Goal: Information Seeking & Learning: Learn about a topic

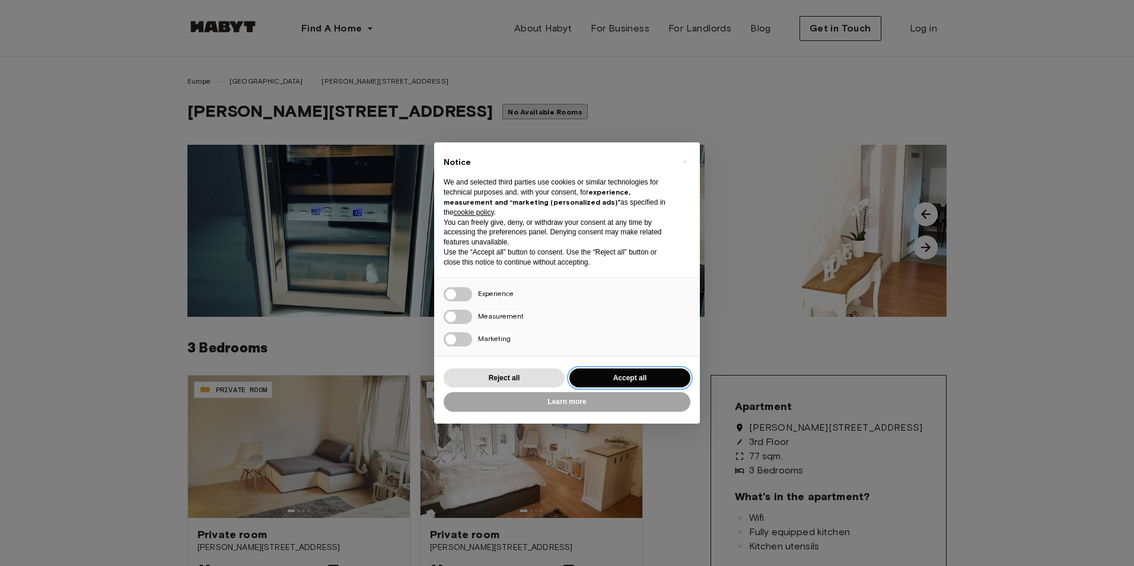
click at [667, 373] on button "Accept all" at bounding box center [630, 378] width 121 height 20
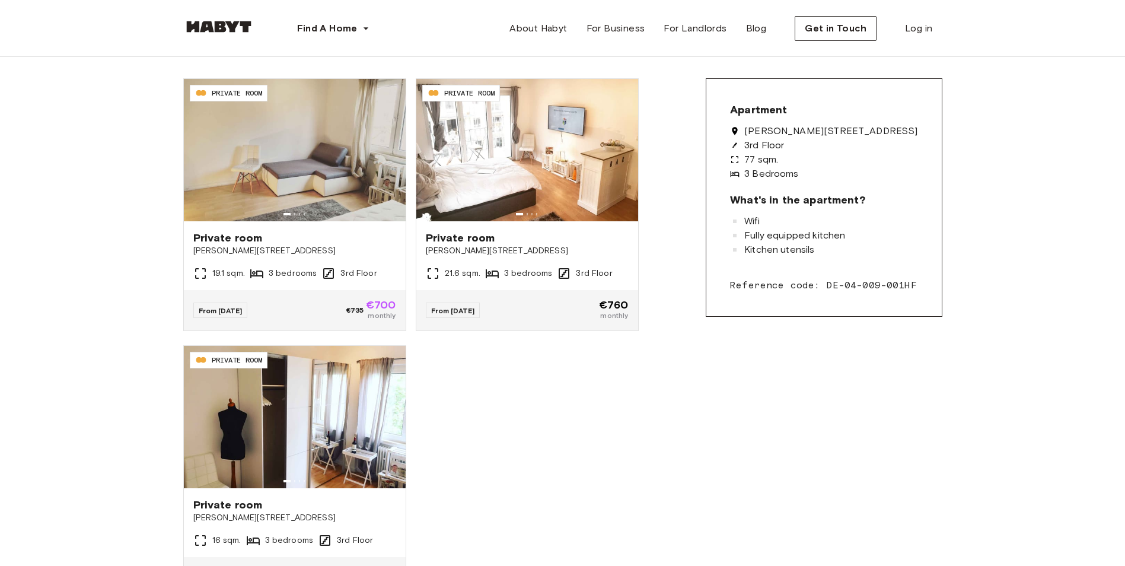
scroll to position [356, 0]
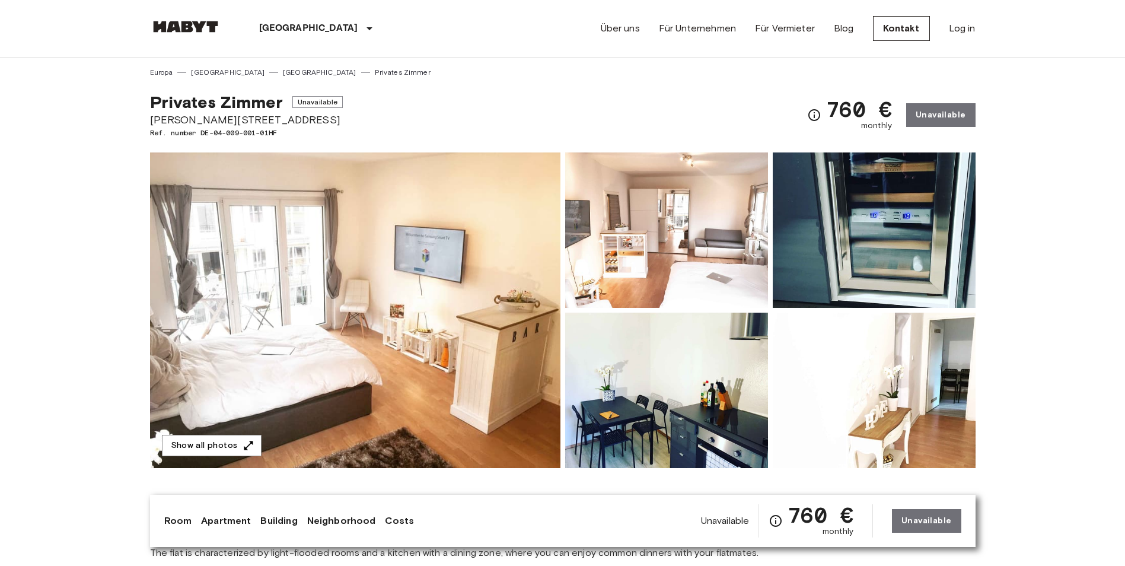
scroll to position [59, 0]
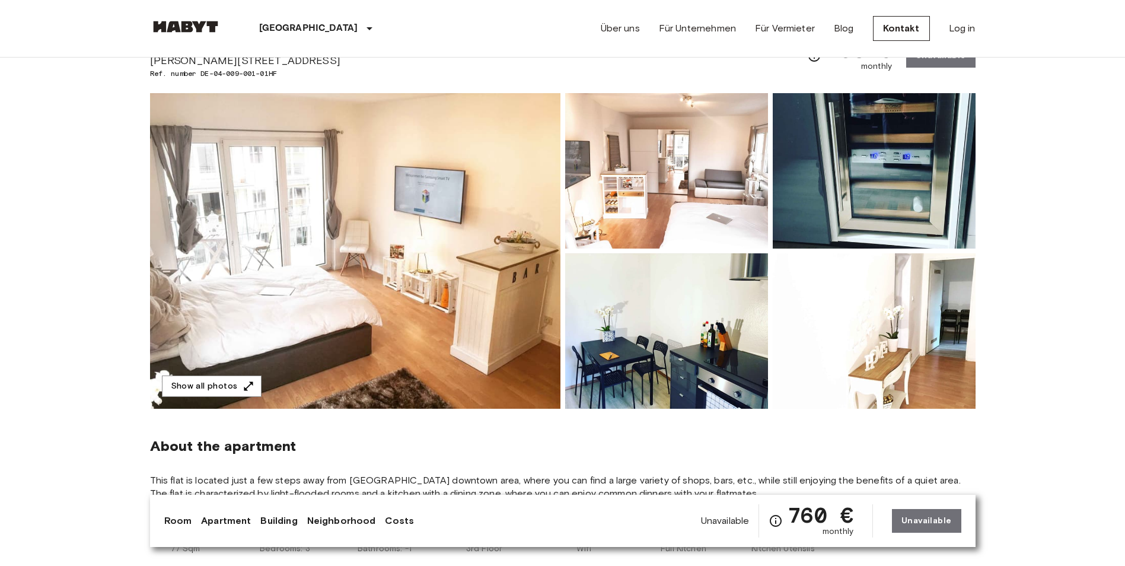
click at [449, 316] on img at bounding box center [355, 251] width 411 height 316
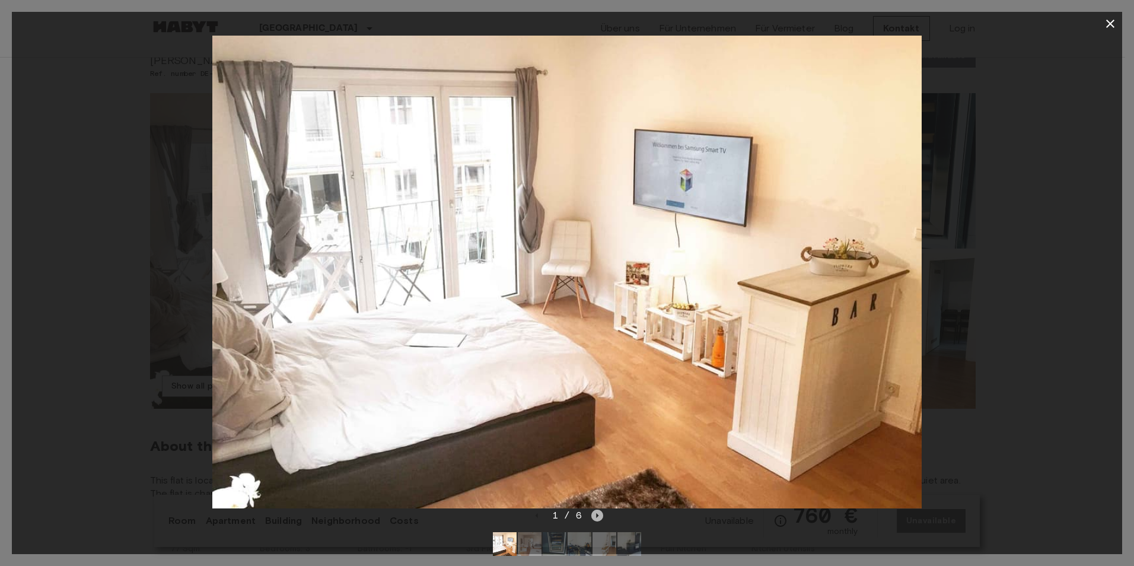
click at [597, 516] on icon "Next image" at bounding box center [598, 515] width 2 height 5
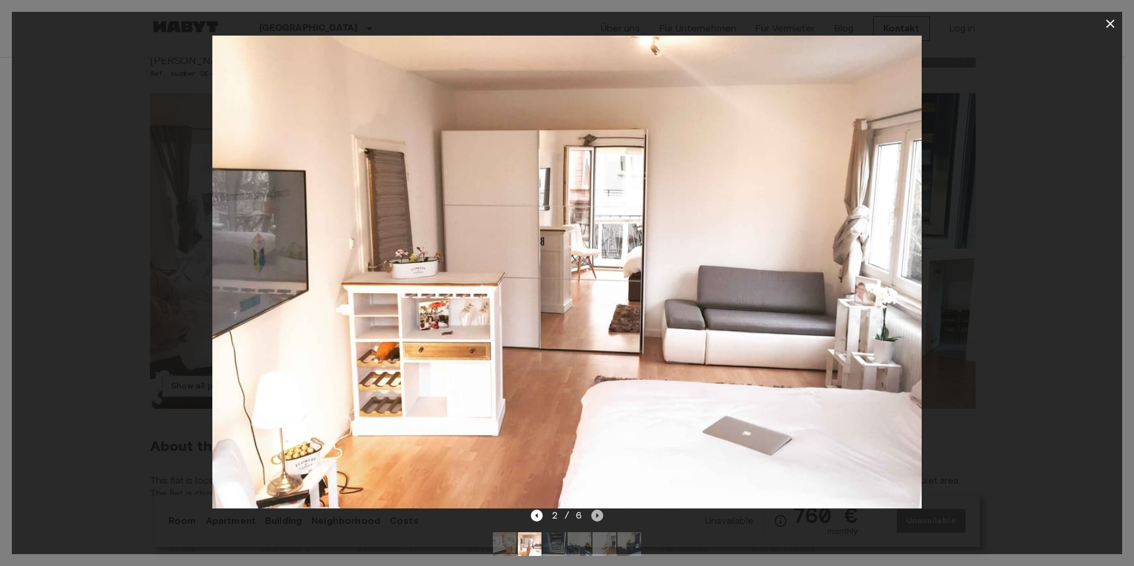
click at [597, 516] on icon "Next image" at bounding box center [598, 515] width 2 height 5
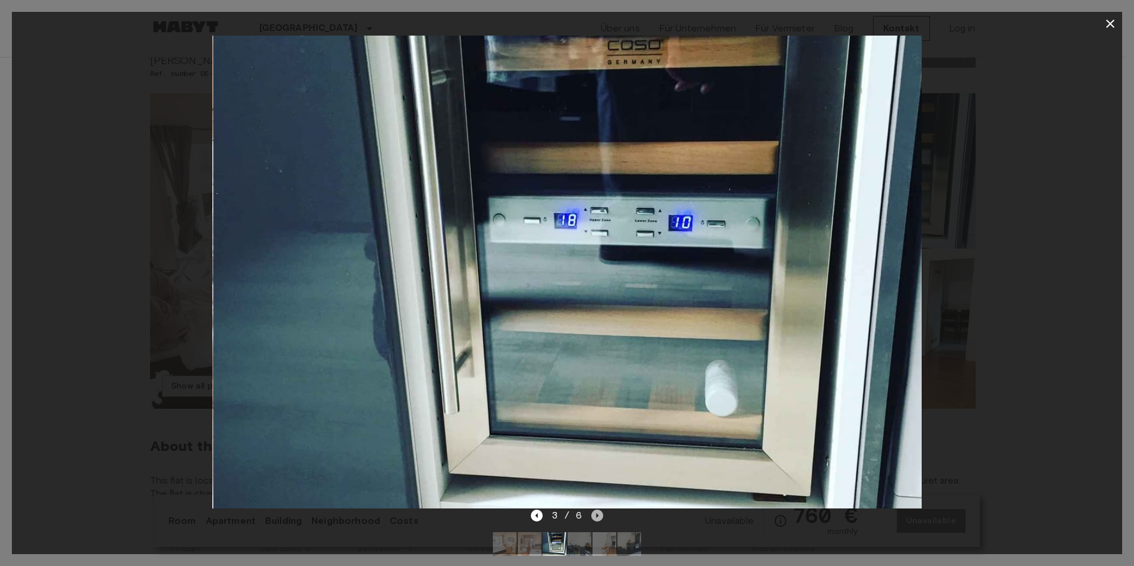
click at [597, 516] on icon "Next image" at bounding box center [598, 515] width 2 height 5
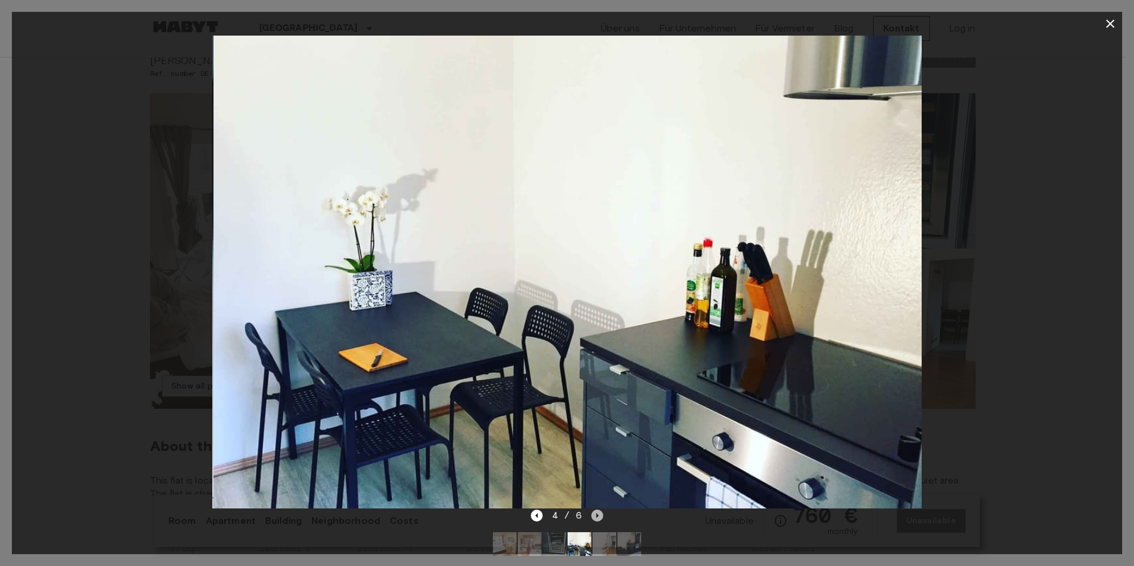
click at [597, 516] on icon "Next image" at bounding box center [598, 515] width 2 height 5
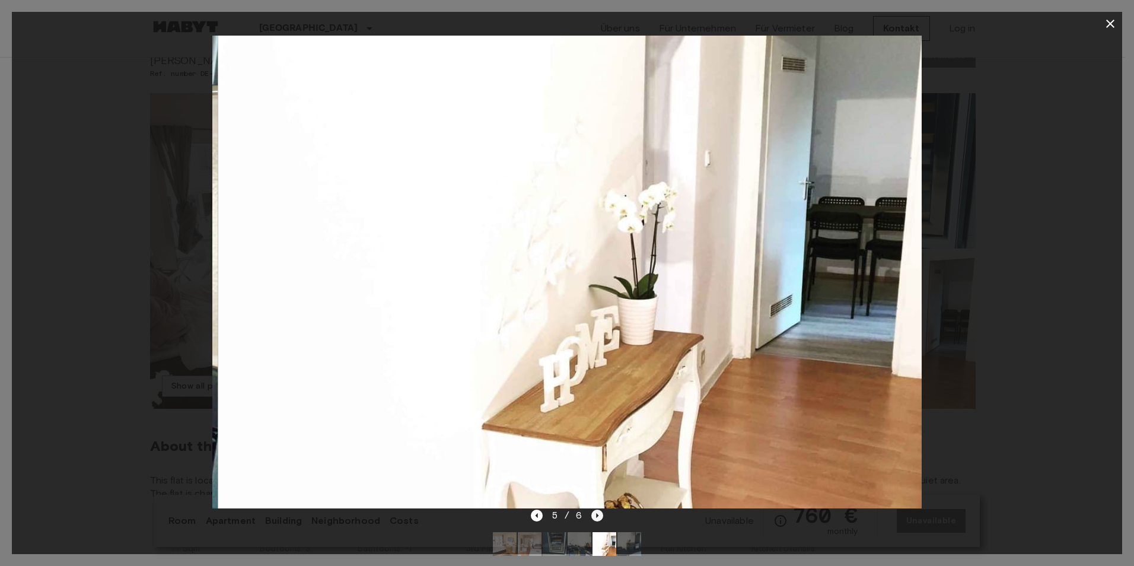
click at [597, 516] on icon "Next image" at bounding box center [598, 515] width 2 height 5
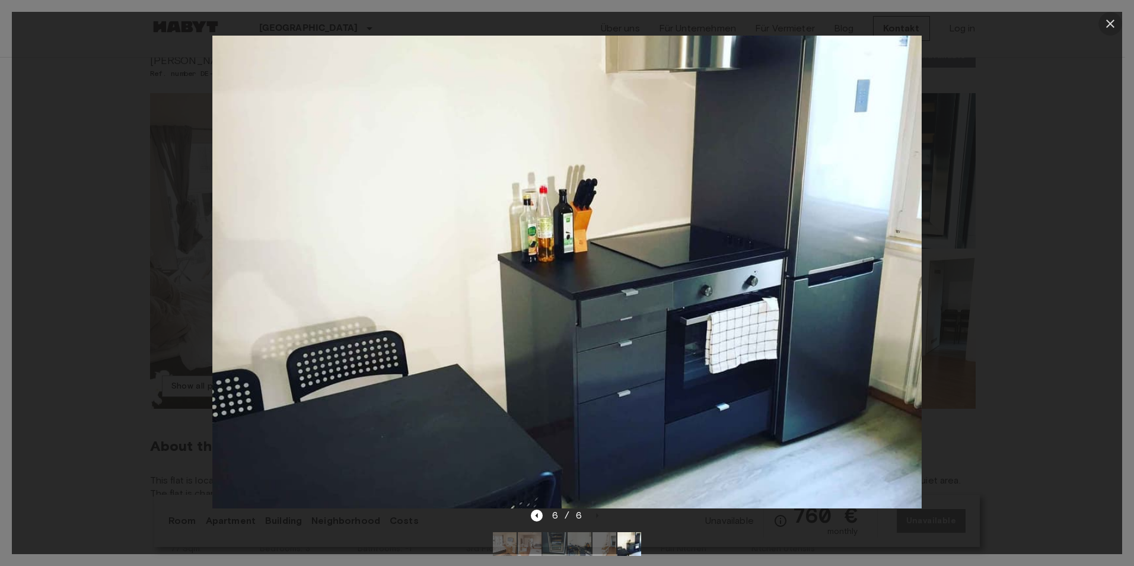
click at [1110, 20] on icon "button" at bounding box center [1110, 24] width 14 height 14
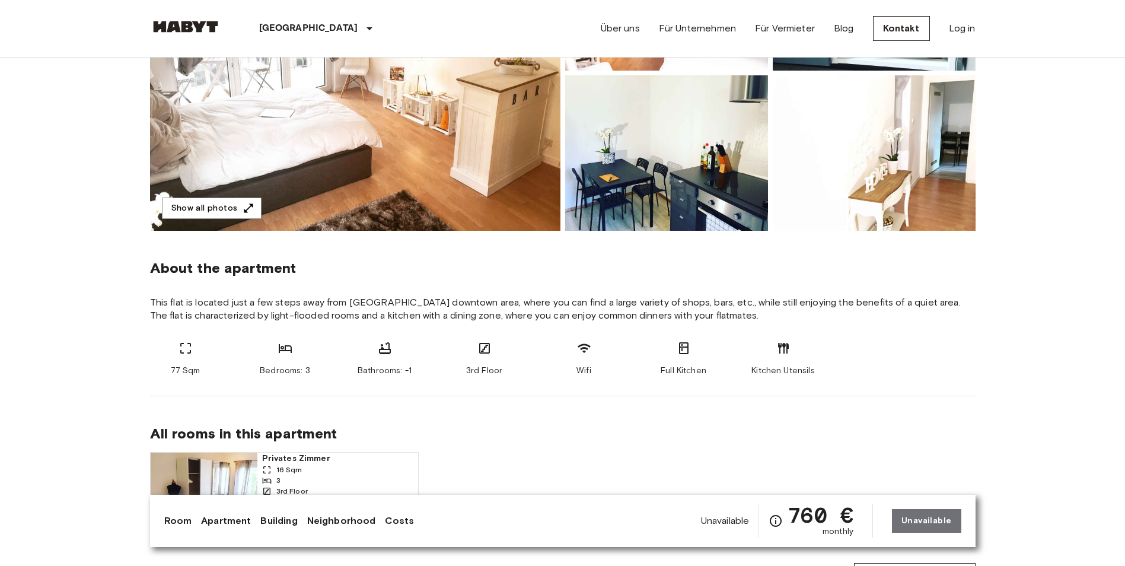
scroll to position [0, 0]
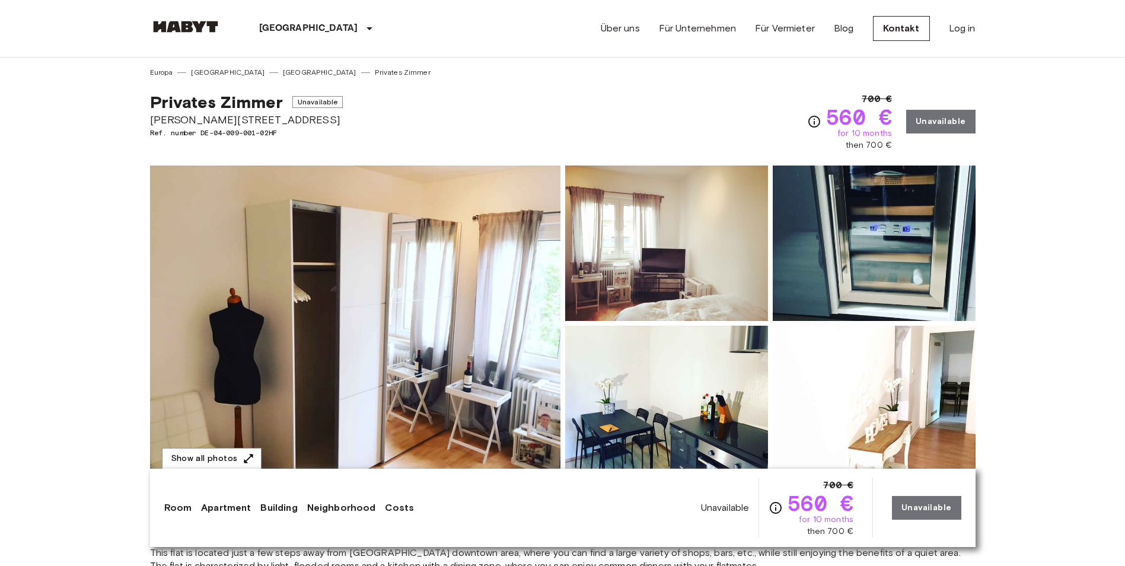
click at [463, 329] on img at bounding box center [355, 324] width 411 height 316
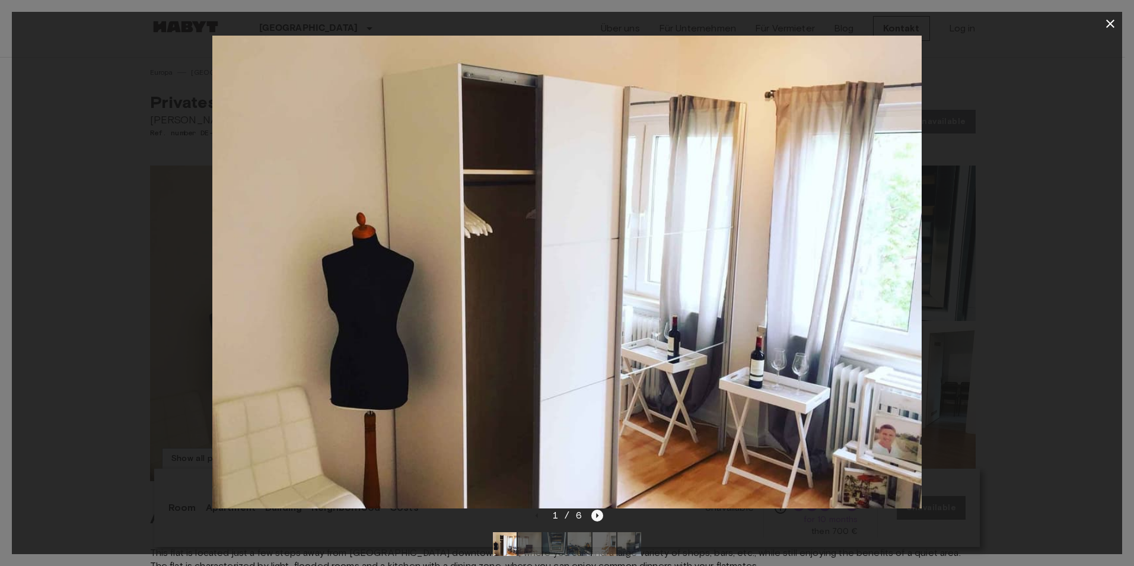
click at [599, 514] on icon "Next image" at bounding box center [597, 516] width 12 height 12
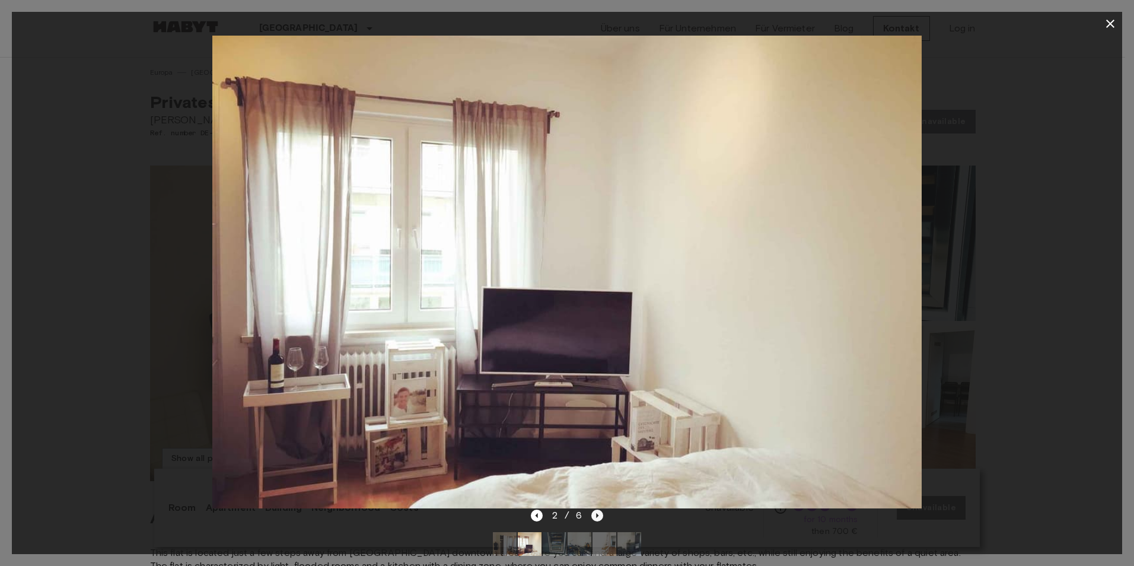
click at [599, 514] on icon "Next image" at bounding box center [597, 516] width 12 height 12
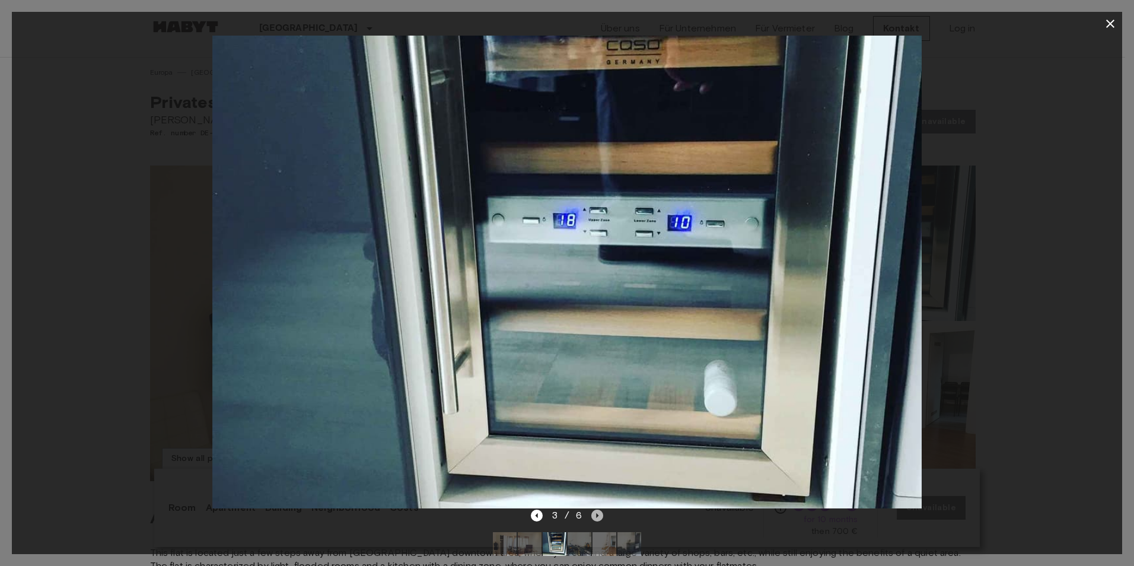
click at [599, 514] on icon "Next image" at bounding box center [597, 516] width 12 height 12
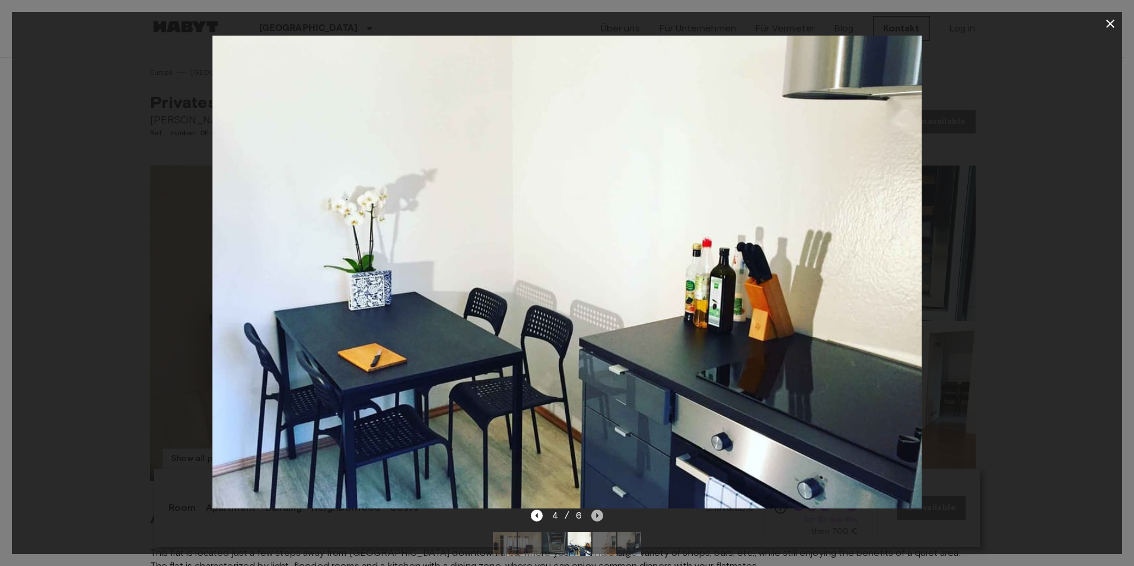
click at [599, 514] on icon "Next image" at bounding box center [597, 516] width 12 height 12
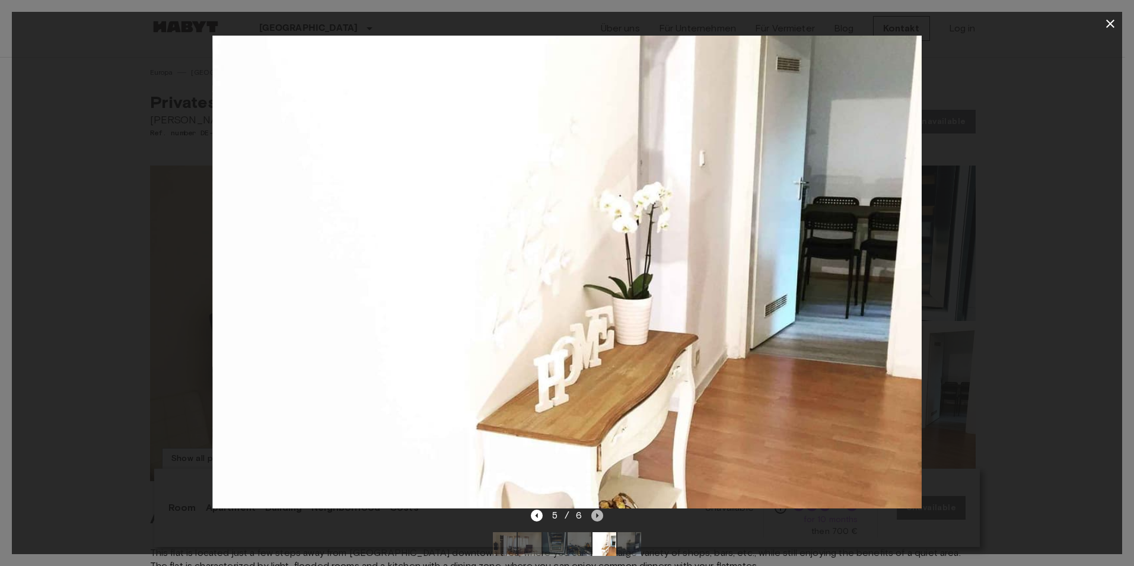
click at [599, 514] on icon "Next image" at bounding box center [597, 516] width 12 height 12
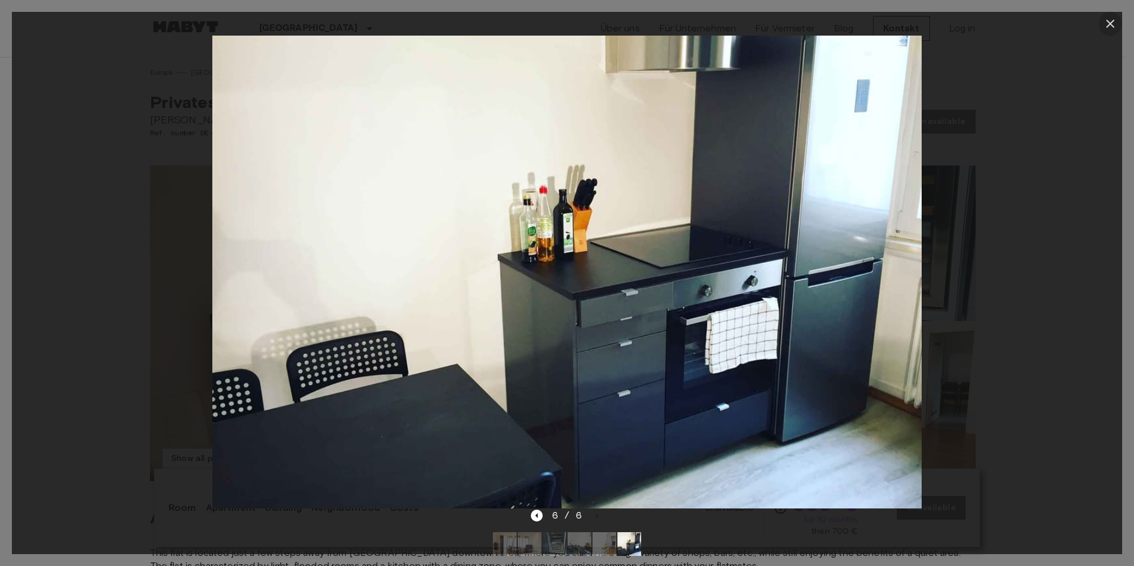
click at [1105, 21] on icon "button" at bounding box center [1110, 24] width 14 height 14
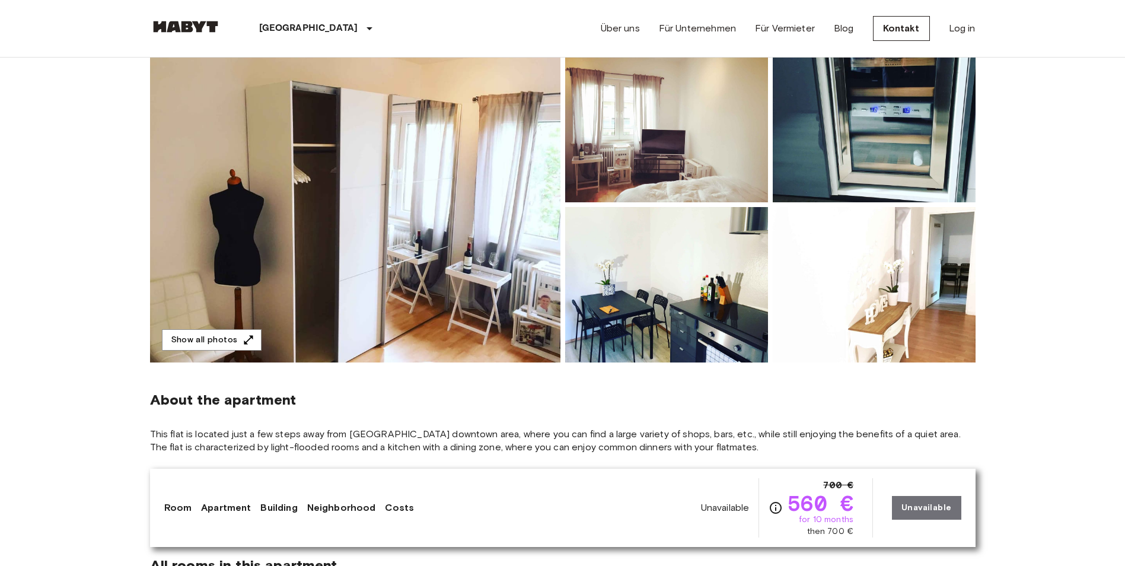
scroll to position [59, 0]
